Goal: Task Accomplishment & Management: Complete application form

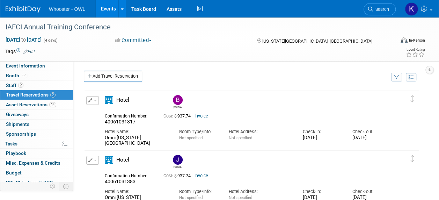
click at [101, 8] on link "Events" at bounding box center [108, 8] width 25 height 17
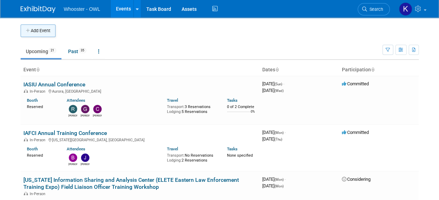
click at [50, 33] on button "Add Event" at bounding box center [38, 30] width 35 height 13
click at [41, 29] on button "Add Event" at bounding box center [38, 30] width 35 height 13
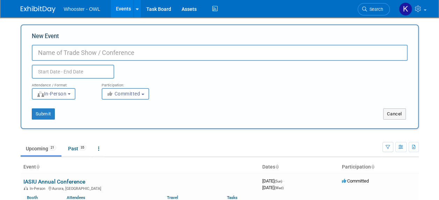
click at [54, 51] on input "New Event" at bounding box center [220, 53] width 376 height 16
type input "SESIC 2025"
click at [73, 72] on input "text" at bounding box center [73, 72] width 82 height 14
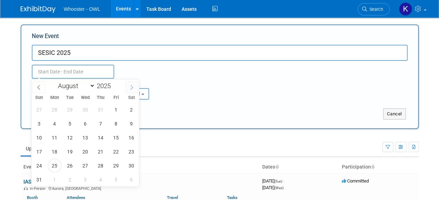
click at [131, 85] on icon at bounding box center [132, 87] width 2 height 5
select select "9"
click at [40, 138] on span "12" at bounding box center [39, 138] width 14 height 14
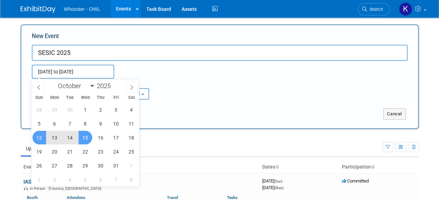
click at [86, 137] on span "15" at bounding box center [86, 138] width 14 height 14
type input "[DATE] to [DATE]"
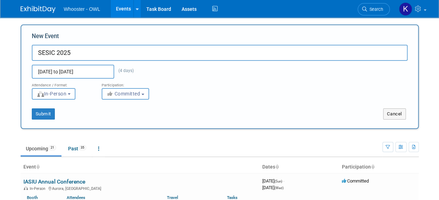
click at [128, 87] on div "Participation:" at bounding box center [131, 83] width 59 height 9
click at [40, 115] on button "Submit" at bounding box center [43, 113] width 23 height 11
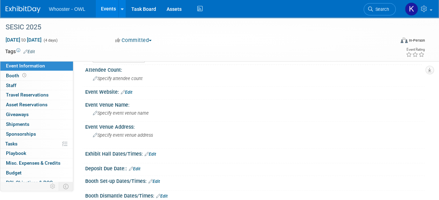
scroll to position [140, 0]
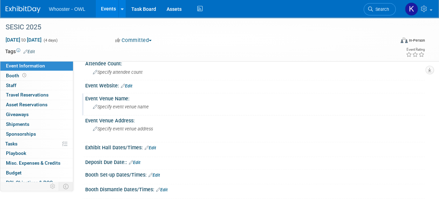
click at [110, 108] on span "Specify event venue name" at bounding box center [121, 106] width 56 height 5
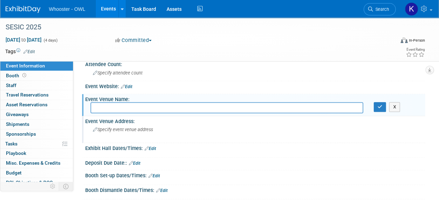
click at [133, 130] on span "Specify event venue address" at bounding box center [123, 129] width 60 height 5
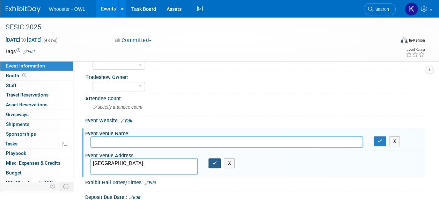
type textarea "[GEOGRAPHIC_DATA]"
click at [219, 160] on button "button" at bounding box center [214, 163] width 13 height 10
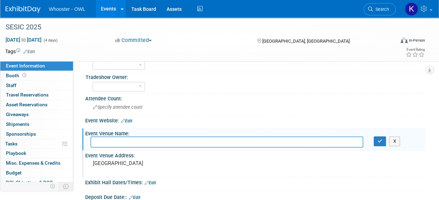
click at [157, 142] on input "text" at bounding box center [226, 141] width 273 height 11
drag, startPoint x: 150, startPoint y: 161, endPoint x: 89, endPoint y: 170, distance: 61.5
click at [89, 170] on div "[GEOGRAPHIC_DATA]" at bounding box center [155, 166] width 141 height 17
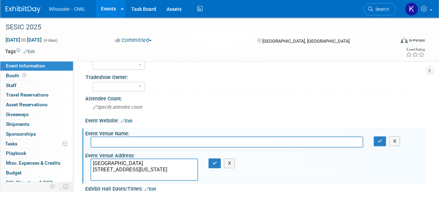
type textarea "[GEOGRAPHIC_DATA] [STREET_ADDRESS][US_STATE]"
click at [142, 142] on input "text" at bounding box center [226, 141] width 273 height 11
type input "Courtyard [GEOGRAPHIC_DATA]"
click at [379, 142] on icon "button" at bounding box center [379, 141] width 5 height 5
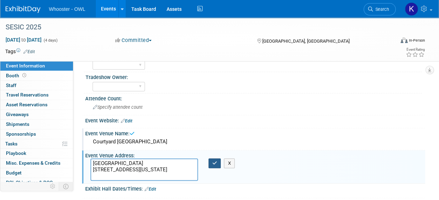
click at [215, 165] on button "button" at bounding box center [214, 163] width 13 height 10
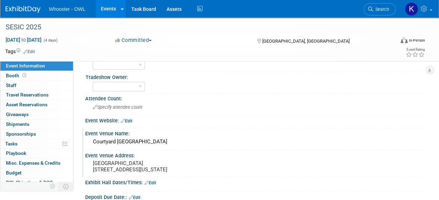
click at [127, 120] on link "Edit" at bounding box center [127, 120] width 12 height 5
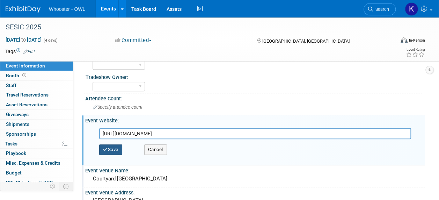
type input "[URL][DOMAIN_NAME]"
click at [116, 147] on button "Save" at bounding box center [110, 149] width 23 height 10
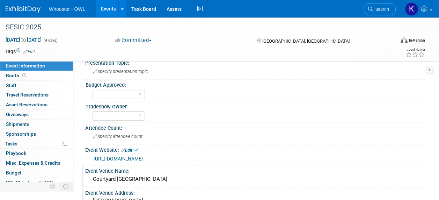
scroll to position [35, 0]
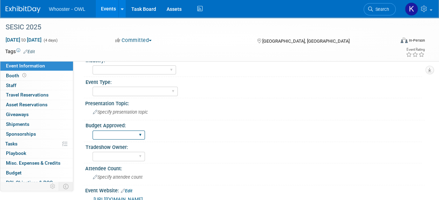
click at [133, 135] on select "Yes No" at bounding box center [119, 134] width 52 height 9
select select "Yes"
click at [93, 130] on select "Yes No" at bounding box center [119, 134] width 52 height 9
click at [133, 152] on select "[PERSON_NAME] [PERSON_NAME]" at bounding box center [119, 156] width 52 height 9
select select "[PERSON_NAME]"
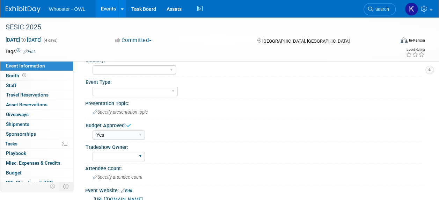
click at [93, 152] on select "[PERSON_NAME] [PERSON_NAME]" at bounding box center [119, 156] width 52 height 9
click at [135, 94] on select "Trade Show - Exhibit Trade Show - Exhibit - Presenting Conference Conference - …" at bounding box center [135, 91] width 85 height 9
click at [93, 87] on select "Trade Show - Exhibit Trade Show - Exhibit - Presenting Conference Conference - …" at bounding box center [135, 91] width 85 height 9
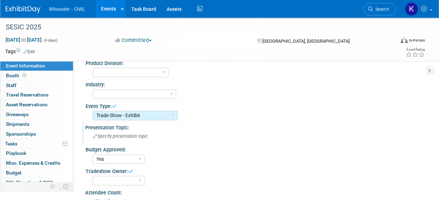
scroll to position [0, 0]
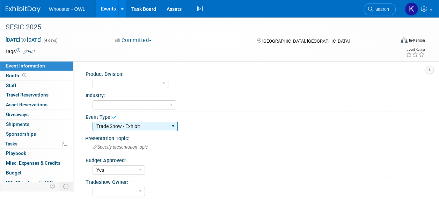
click at [143, 123] on select "Trade Show - Exhibit Trade Show - Exhibit - Presenting Conference Conference - …" at bounding box center [135, 125] width 85 height 9
select select "Trade Show - Exhibit - Presenting"
click at [93, 121] on select "Trade Show - Exhibit Trade Show - Exhibit - Presenting Conference Conference - …" at bounding box center [135, 125] width 85 height 9
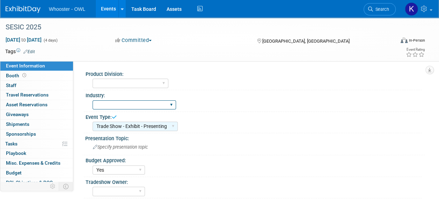
click at [142, 102] on select "Law Enforcement - Government Insurance Fraud - Corporate Security Fraud - Insur…" at bounding box center [134, 104] width 83 height 9
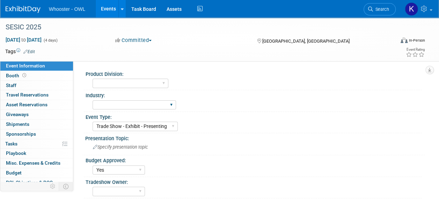
select select "Law Enforcement - Government"
click at [93, 100] on select "Law Enforcement - Government Insurance Fraud - Corporate Security Fraud - Insur…" at bounding box center [134, 104] width 83 height 9
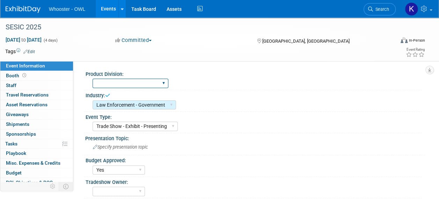
click at [136, 83] on select "Whooster Investigative Data OWL Intelligence Platform Both" at bounding box center [131, 83] width 76 height 9
select select "Both"
click at [93, 79] on select "Whooster Investigative Data OWL Intelligence Platform Both" at bounding box center [131, 83] width 76 height 9
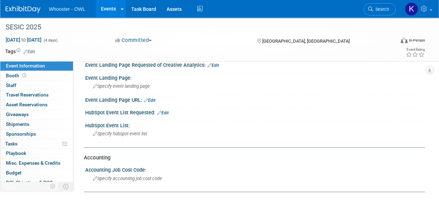
scroll to position [454, 0]
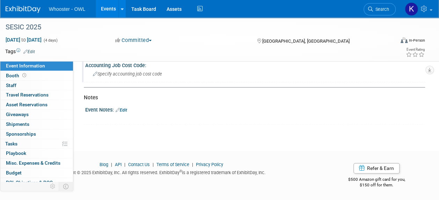
click at [140, 75] on span "Specify accounting job cost code" at bounding box center [127, 73] width 69 height 5
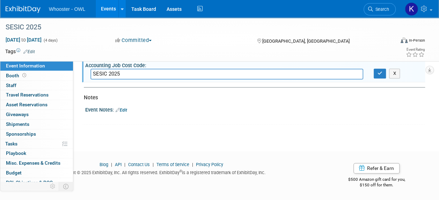
click at [108, 78] on input "SESIC 2025" at bounding box center [226, 73] width 273 height 11
type input "SESIC 10-2025"
click at [382, 75] on icon "button" at bounding box center [379, 73] width 5 height 5
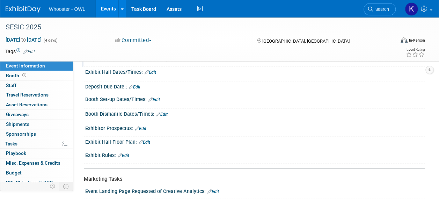
scroll to position [209, 0]
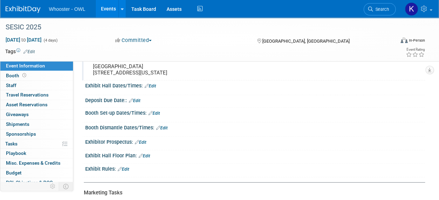
click at [150, 88] on link "Edit" at bounding box center [151, 85] width 12 height 5
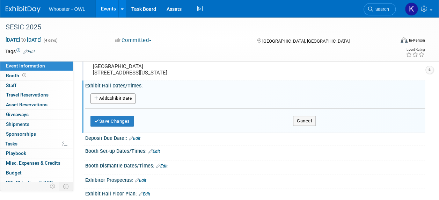
click at [112, 98] on button "Add Another Exhibit Date" at bounding box center [112, 98] width 45 height 10
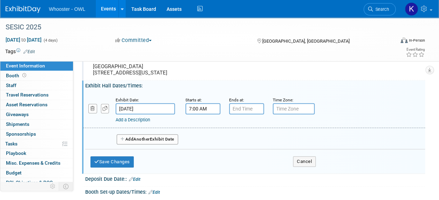
click at [200, 109] on input "7:00 AM" at bounding box center [202, 108] width 35 height 11
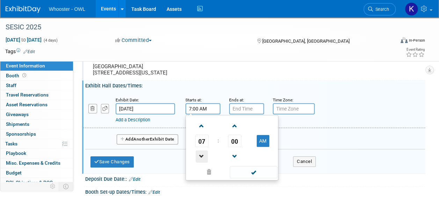
click at [202, 158] on span at bounding box center [202, 156] width 12 height 12
click at [265, 146] on button "AM" at bounding box center [263, 141] width 13 height 12
type input "6:00 PM"
click at [253, 174] on span at bounding box center [253, 172] width 47 height 12
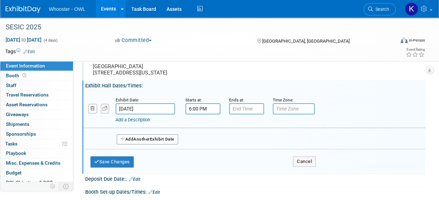
click at [147, 122] on link "Add a Description" at bounding box center [133, 119] width 35 height 5
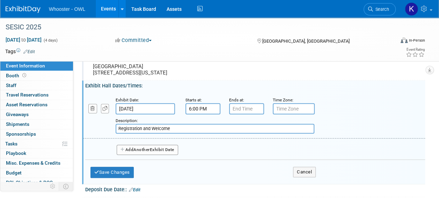
type input "Registration and Welcome"
click at [163, 155] on button "Add Another Exhibit Date" at bounding box center [147, 150] width 61 height 10
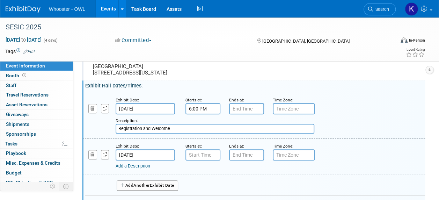
type input "7:00 AM"
click at [195, 158] on input "7:00 AM" at bounding box center [202, 154] width 35 height 11
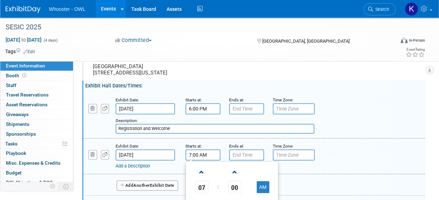
type input "7:00 PM"
click at [252, 158] on input "7:00 PM" at bounding box center [246, 154] width 35 height 11
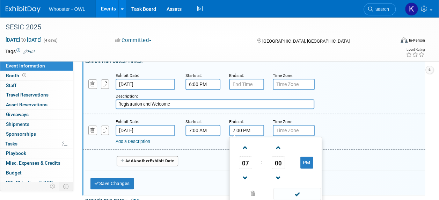
scroll to position [244, 0]
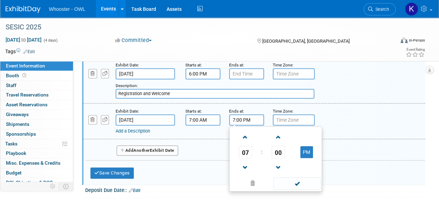
click at [148, 153] on span "Another" at bounding box center [141, 150] width 16 height 5
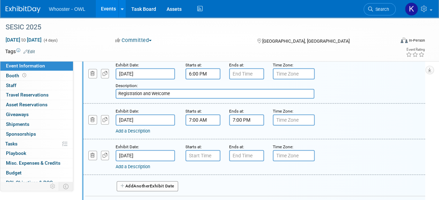
type input "7:00 AM"
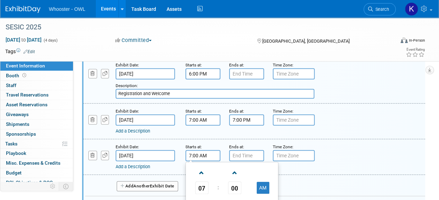
click at [206, 161] on input "7:00 AM" at bounding box center [202, 155] width 35 height 11
click at [242, 161] on input "7:00 PM" at bounding box center [246, 155] width 35 height 11
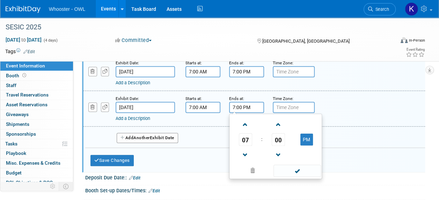
scroll to position [314, 0]
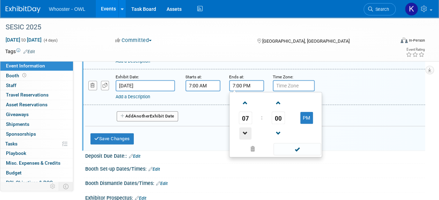
click at [242, 138] on span at bounding box center [245, 133] width 12 height 12
type input "5:00 PM"
click at [295, 150] on span at bounding box center [296, 149] width 47 height 12
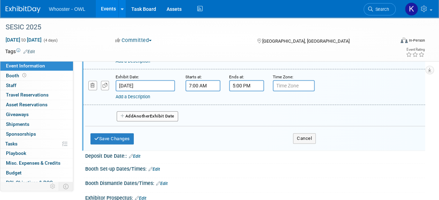
click at [153, 121] on button "Add Another Exhibit Date" at bounding box center [147, 116] width 61 height 10
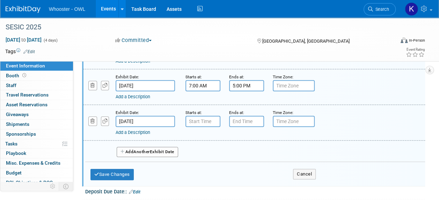
click at [199, 115] on small "Starts at:" at bounding box center [193, 112] width 16 height 5
type input "7:00 AM"
click at [203, 126] on input "7:00 AM" at bounding box center [202, 121] width 35 height 11
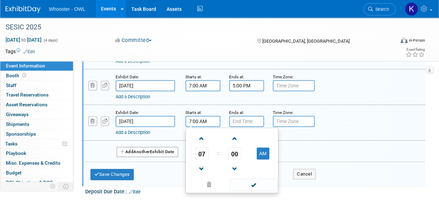
click at [264, 188] on span at bounding box center [253, 184] width 47 height 12
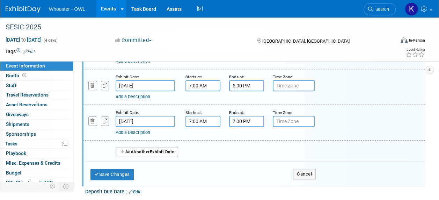
click at [243, 121] on input "7:00 PM" at bounding box center [246, 121] width 35 height 11
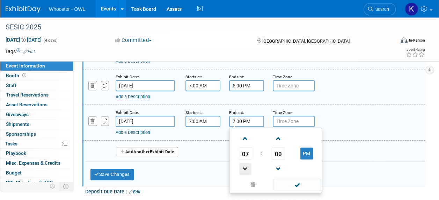
drag, startPoint x: 246, startPoint y: 164, endPoint x: 249, endPoint y: 171, distance: 7.5
click at [246, 165] on link at bounding box center [245, 169] width 13 height 18
click at [247, 169] on span at bounding box center [245, 169] width 12 height 12
type input "5:00 PM"
click at [290, 188] on span at bounding box center [296, 184] width 47 height 12
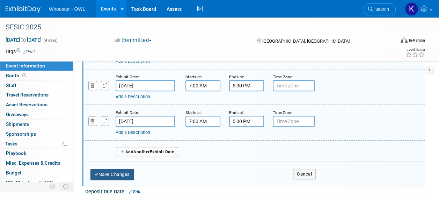
click at [110, 173] on button "Save Changes" at bounding box center [111, 174] width 43 height 11
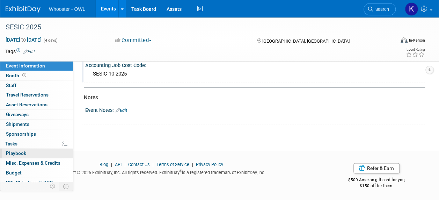
scroll to position [23, 0]
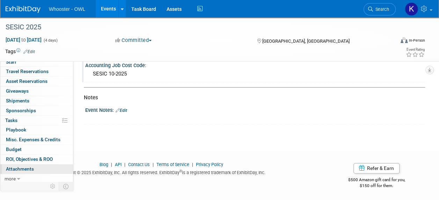
click at [31, 168] on span "Attachments 0" at bounding box center [20, 169] width 28 height 6
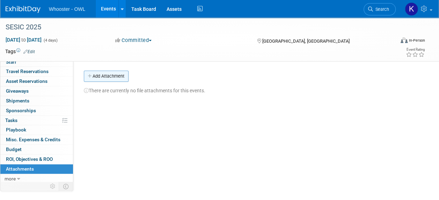
click at [128, 72] on button "Add Attachment" at bounding box center [106, 76] width 45 height 11
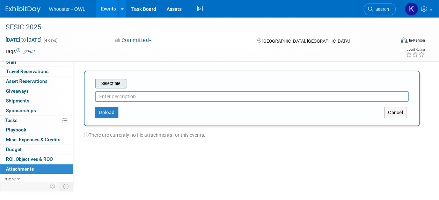
click at [118, 87] on input "file" at bounding box center [84, 83] width 83 height 8
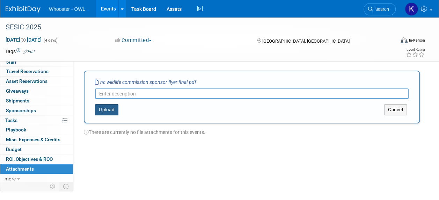
click at [108, 110] on button "Upload" at bounding box center [106, 109] width 23 height 11
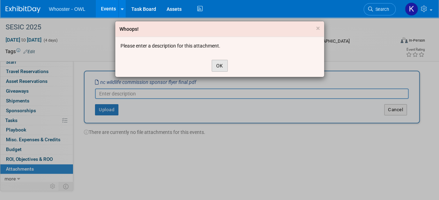
click at [222, 63] on button "OK" at bounding box center [220, 66] width 16 height 12
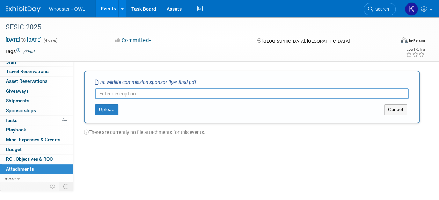
drag, startPoint x: 101, startPoint y: 81, endPoint x: 153, endPoint y: 77, distance: 52.1
click at [153, 77] on div "Select file nc wildlife commission sponsor flyer final.pdf This is an invoice U…" at bounding box center [252, 97] width 336 height 53
copy table "Select file"
click at [159, 96] on input "text" at bounding box center [252, 93] width 314 height 10
paste input "nc wildlife commission sponsor flyer final.pdf"
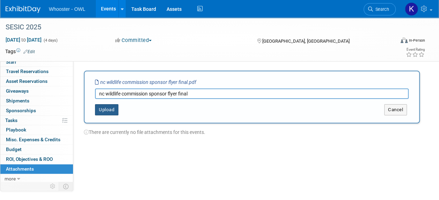
type input "nc wildlife commission sponsor flyer final"
click at [105, 111] on button "Upload" at bounding box center [106, 109] width 23 height 11
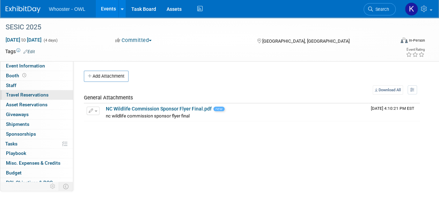
click at [33, 95] on span "Travel Reservations 0" at bounding box center [27, 95] width 43 height 6
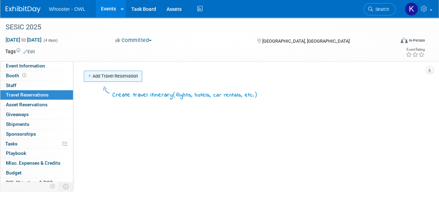
click at [115, 71] on link "Add Travel Reservation" at bounding box center [113, 76] width 58 height 11
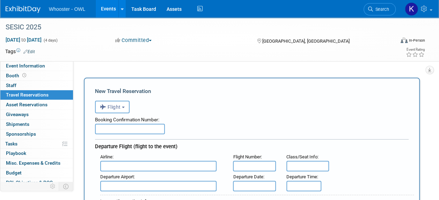
click at [120, 128] on input "text" at bounding box center [130, 129] width 70 height 10
click at [116, 131] on input "text" at bounding box center [130, 129] width 70 height 10
paste input "70843676"
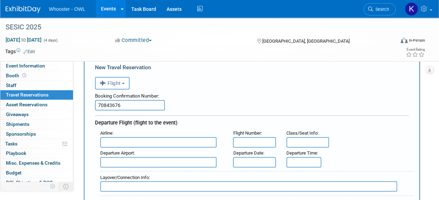
scroll to position [35, 0]
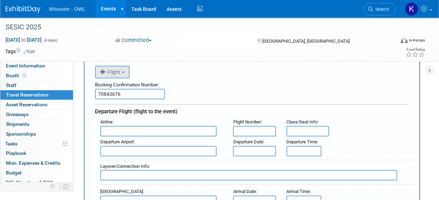
type input "70843676"
click at [127, 68] on button "Flight" at bounding box center [112, 72] width 35 height 13
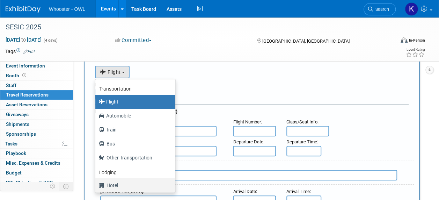
click at [141, 184] on label "Hotel" at bounding box center [133, 184] width 69 height 11
click at [96, 184] on input "Hotel" at bounding box center [94, 184] width 5 height 5
select select "6"
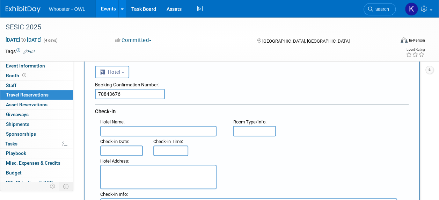
click at [141, 128] on input "text" at bounding box center [158, 131] width 116 height 10
click at [131, 184] on textarea at bounding box center [158, 176] width 116 height 24
paste textarea "Courtyard Carolina Beach Oceanfront [STREET_ADDRESS][US_STATE]"
drag, startPoint x: 191, startPoint y: 169, endPoint x: 131, endPoint y: 167, distance: 60.1
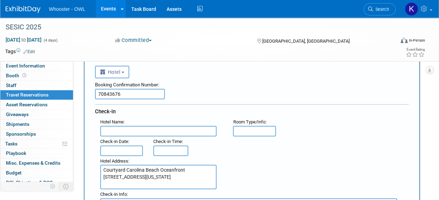
click at [131, 167] on textarea "Courtyard Carolina Beach Oceanfront [STREET_ADDRESS][US_STATE]" at bounding box center [158, 176] width 116 height 24
type textarea "Courtyard Carolina Beach Oceanfront [STREET_ADDRESS][US_STATE]"
click at [154, 130] on input "text" at bounding box center [158, 131] width 116 height 10
paste input "Courtyard [GEOGRAPHIC_DATA]"
type input "Courtyard [GEOGRAPHIC_DATA]"
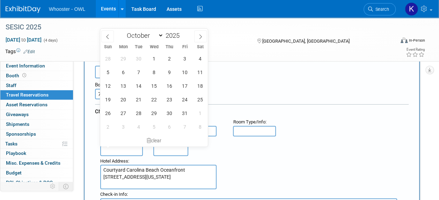
click at [136, 149] on input "text" at bounding box center [121, 150] width 43 height 10
click at [109, 75] on span "5" at bounding box center [108, 72] width 14 height 14
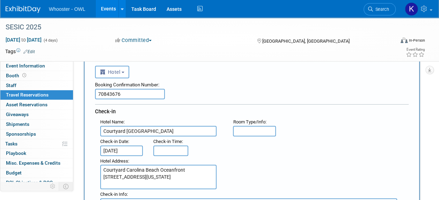
click at [128, 145] on input "[DATE]" at bounding box center [121, 150] width 43 height 10
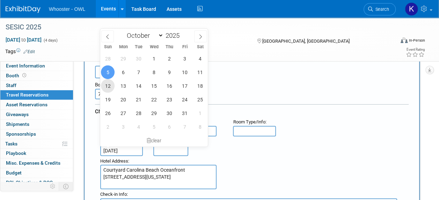
click at [108, 89] on span "12" at bounding box center [108, 86] width 14 height 14
type input "[DATE]"
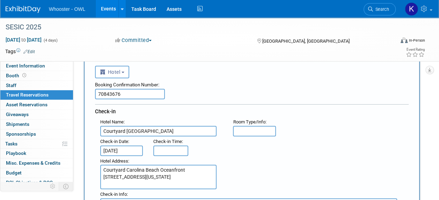
type input "3:00 PM"
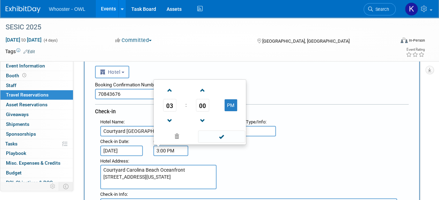
click at [160, 151] on input "3:00 PM" at bounding box center [170, 150] width 35 height 10
click at [226, 138] on span at bounding box center [221, 136] width 47 height 12
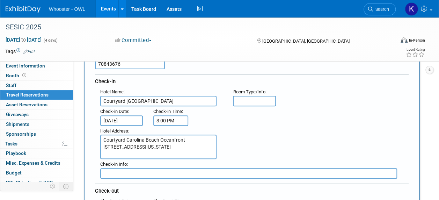
scroll to position [105, 0]
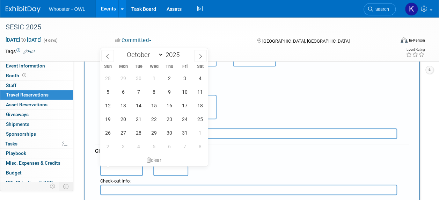
click at [129, 165] on input "text" at bounding box center [121, 170] width 43 height 10
click at [154, 104] on span "15" at bounding box center [154, 105] width 14 height 14
type input "[DATE]"
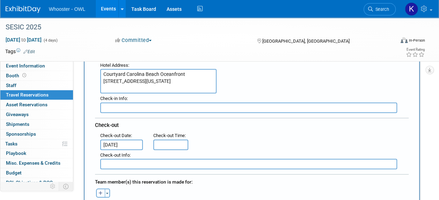
scroll to position [140, 0]
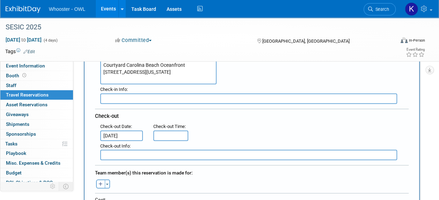
type input "11:00 AM"
click at [169, 130] on input "11:00 AM" at bounding box center [170, 135] width 35 height 10
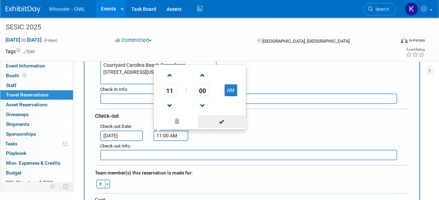
click at [217, 119] on span at bounding box center [221, 121] width 47 height 12
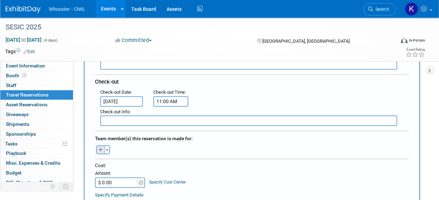
scroll to position [175, 0]
click at [103, 144] on button "button" at bounding box center [100, 148] width 9 height 9
select select
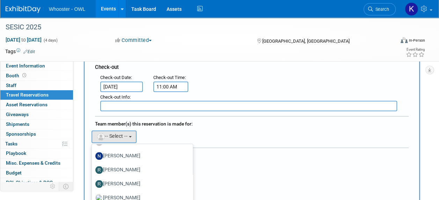
scroll to position [140, 0]
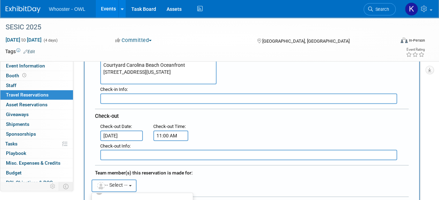
click at [132, 181] on button "-- Select --" at bounding box center [113, 185] width 45 height 13
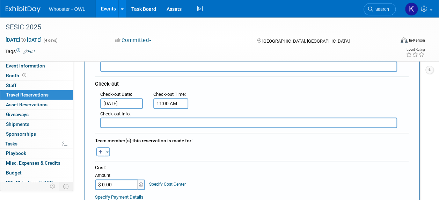
scroll to position [209, 0]
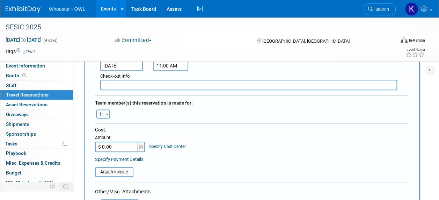
click at [102, 113] on icon "button" at bounding box center [100, 114] width 4 height 5
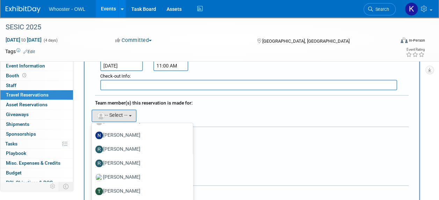
scroll to position [236, 0]
click at [138, 158] on label "[PERSON_NAME]" at bounding box center [140, 162] width 90 height 11
click at [93, 160] on input "[PERSON_NAME]" at bounding box center [90, 162] width 5 height 5
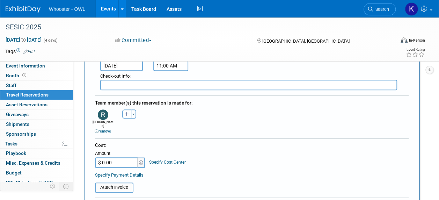
click at [129, 157] on input "$ 0.00" at bounding box center [117, 162] width 44 height 10
type input "$ 372.90"
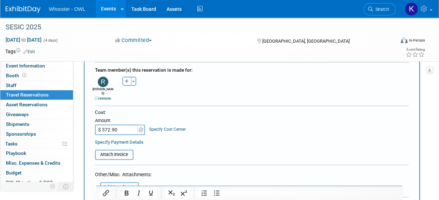
scroll to position [279, 0]
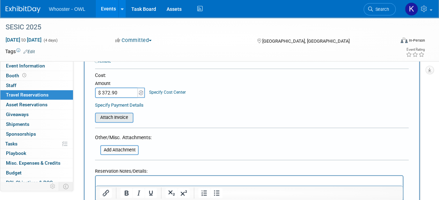
click at [115, 114] on input "file" at bounding box center [91, 117] width 83 height 8
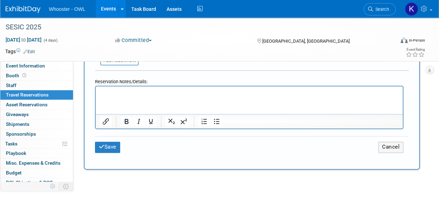
scroll to position [384, 0]
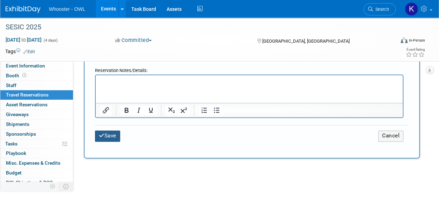
click at [108, 130] on button "Save" at bounding box center [107, 135] width 25 height 11
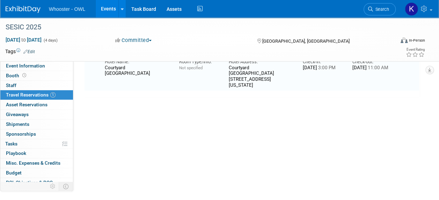
scroll to position [0, 0]
